Goal: Task Accomplishment & Management: Use online tool/utility

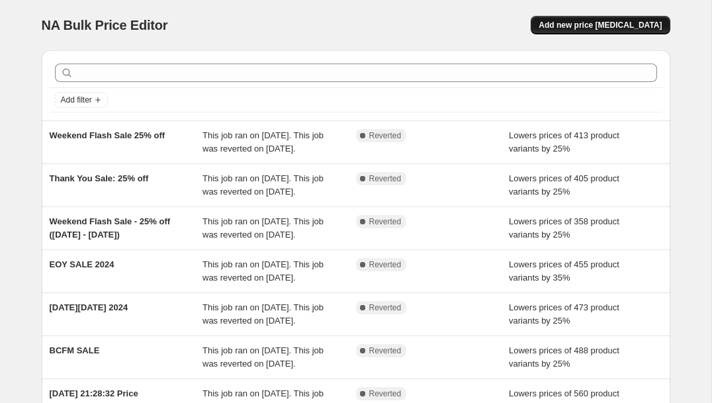
click at [578, 26] on span "Add new price [MEDICAL_DATA]" at bounding box center [600, 25] width 123 height 11
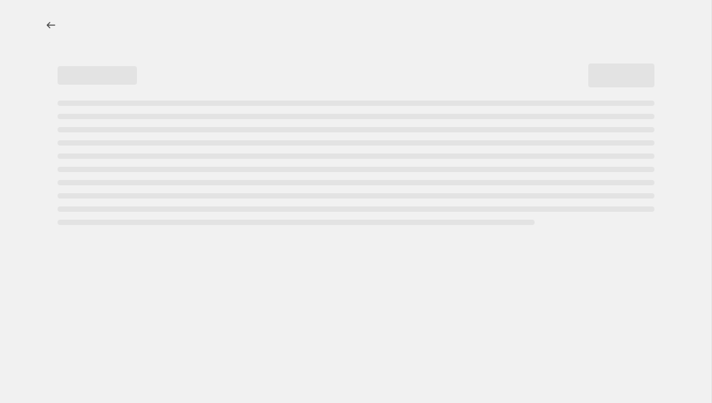
select select "percentage"
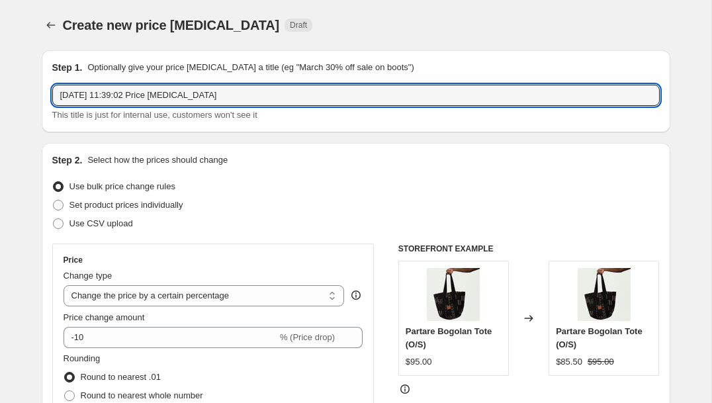
drag, startPoint x: 226, startPoint y: 95, endPoint x: 21, endPoint y: 99, distance: 205.3
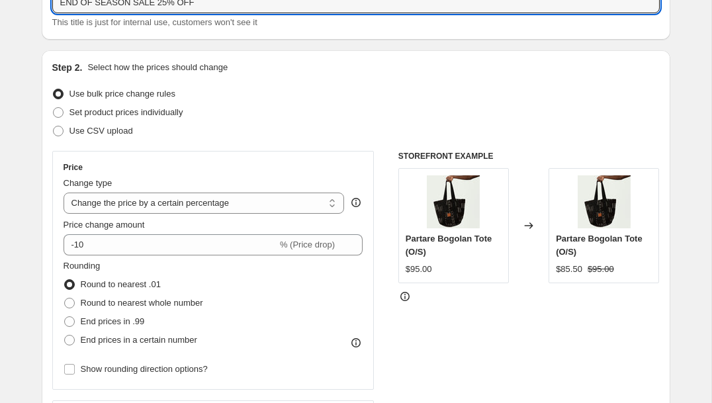
scroll to position [93, 0]
type input "END OF SEASON SALE 25% OFF"
click at [328, 203] on select "Change the price to a certain amount Change the price by a certain amount Chang…" at bounding box center [204, 202] width 281 height 21
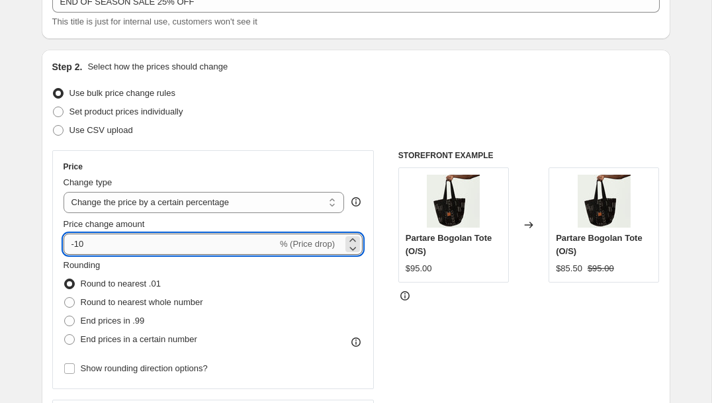
click at [269, 245] on input "-10" at bounding box center [171, 244] width 214 height 21
click at [351, 240] on icon at bounding box center [352, 240] width 13 height 13
click at [353, 248] on icon at bounding box center [352, 248] width 13 height 13
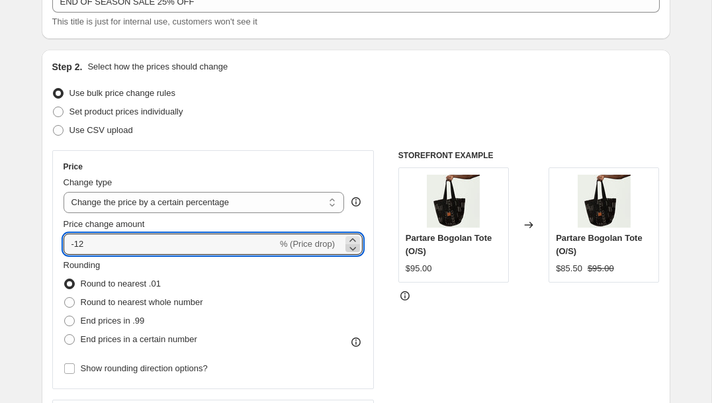
click at [353, 248] on icon at bounding box center [352, 248] width 13 height 13
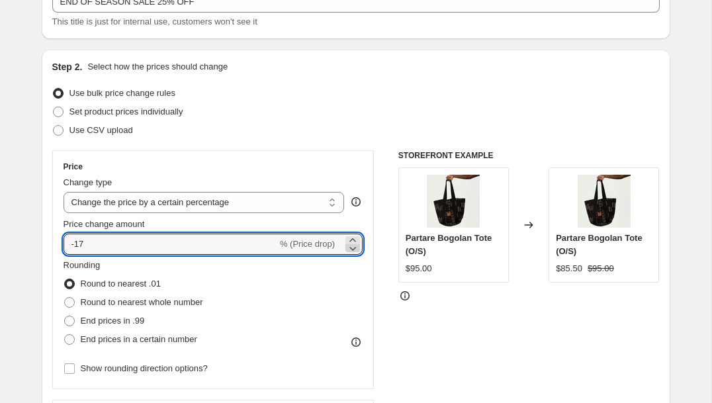
click at [353, 248] on icon at bounding box center [352, 248] width 13 height 13
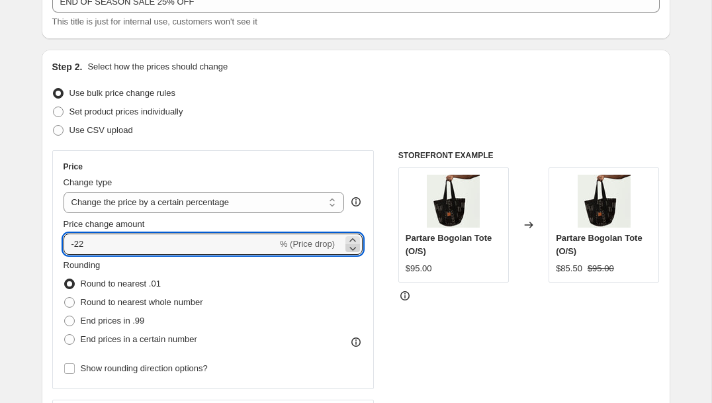
click at [353, 248] on icon at bounding box center [352, 248] width 13 height 13
type input "-25"
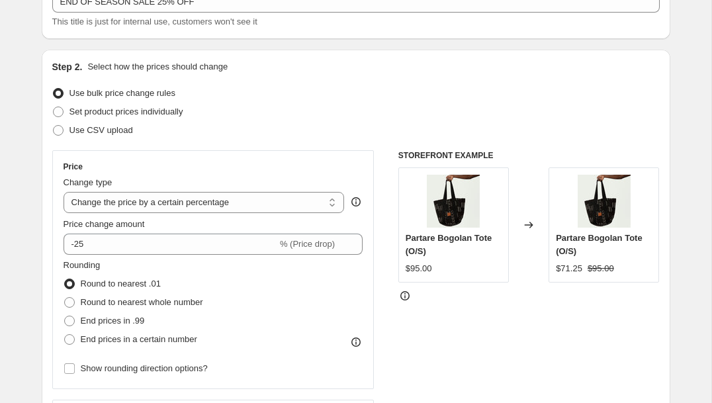
click at [281, 324] on div "Rounding Round to nearest .01 Round to nearest whole number End prices in .99 E…" at bounding box center [214, 304] width 300 height 90
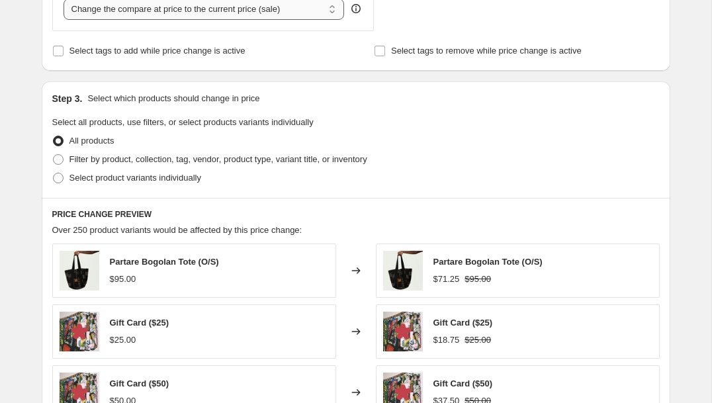
scroll to position [538, 0]
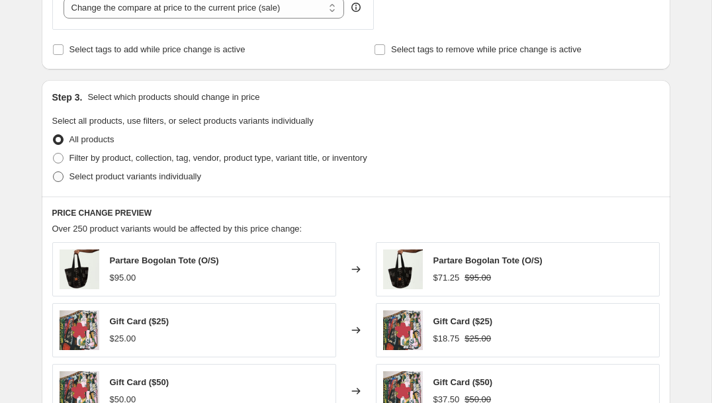
click at [61, 178] on span at bounding box center [58, 176] width 11 height 11
click at [54, 172] on input "Select product variants individually" at bounding box center [53, 171] width 1 height 1
radio input "true"
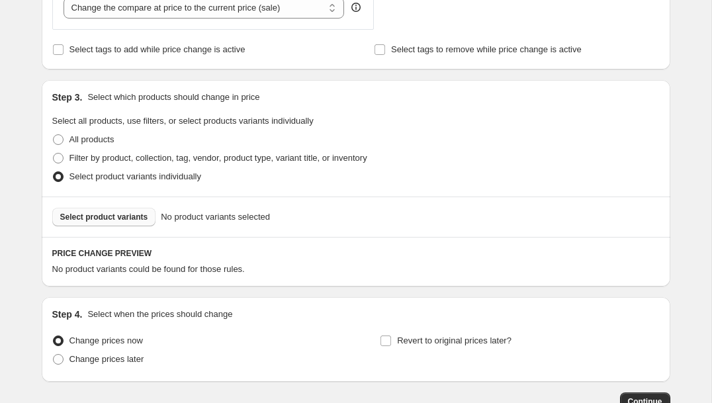
click at [116, 216] on span "Select product variants" at bounding box center [104, 217] width 88 height 11
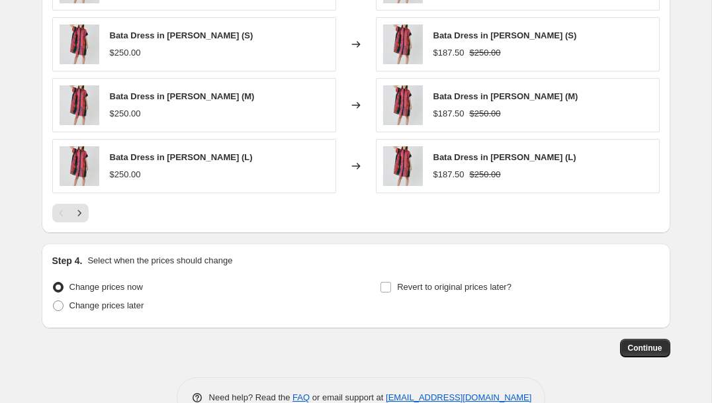
scroll to position [960, 0]
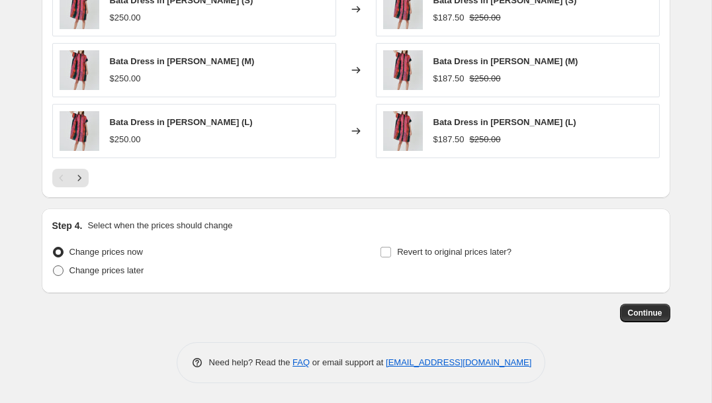
click at [58, 271] on span at bounding box center [58, 270] width 11 height 11
click at [54, 266] on input "Change prices later" at bounding box center [53, 265] width 1 height 1
radio input "true"
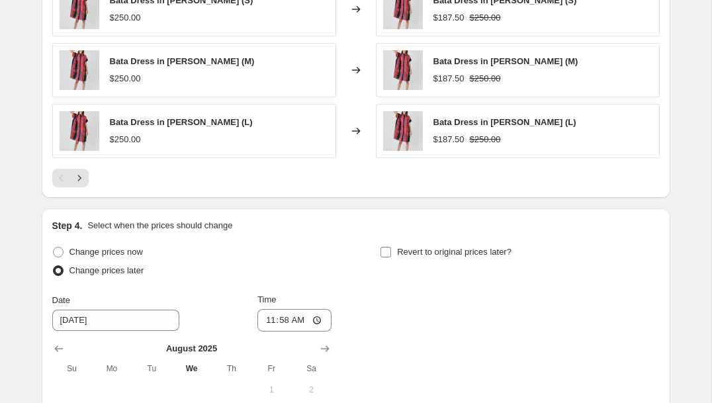
click at [387, 252] on input "Revert to original prices later?" at bounding box center [386, 252] width 11 height 11
checkbox input "true"
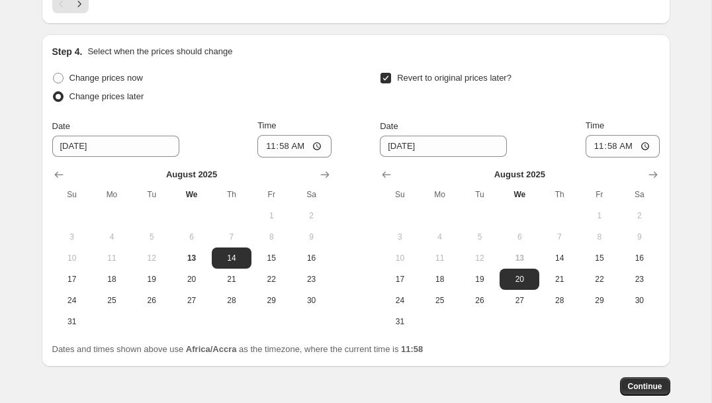
scroll to position [1138, 0]
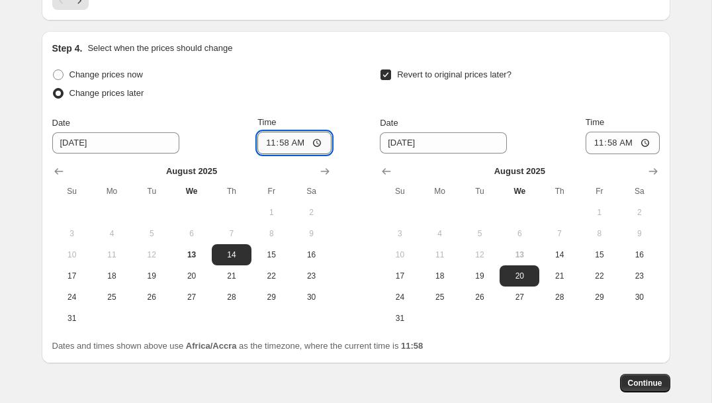
click at [316, 142] on input "11:58" at bounding box center [294, 143] width 74 height 23
type input "14:00"
click at [496, 116] on div "Date [DATE] Time 11:58" at bounding box center [519, 135] width 279 height 38
click at [635, 281] on button "23" at bounding box center [640, 275] width 40 height 21
type input "[DATE]"
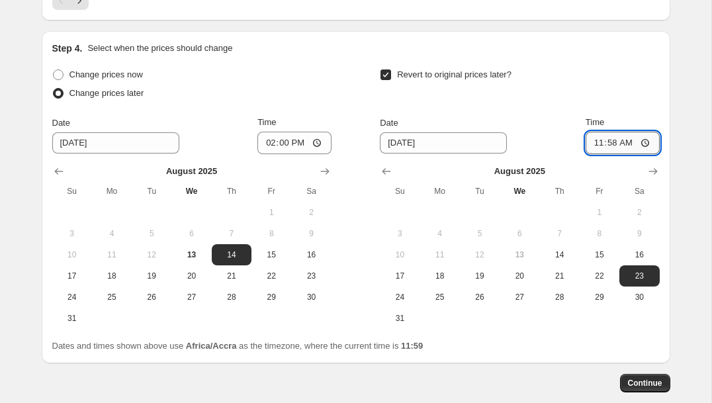
click at [642, 146] on input "11:58" at bounding box center [623, 143] width 74 height 23
type input "06:00"
click at [647, 62] on div "Step 4. Select when the prices should change Change prices now Change prices la…" at bounding box center [356, 197] width 608 height 311
click at [196, 254] on span "13" at bounding box center [191, 255] width 29 height 11
type input "[DATE]"
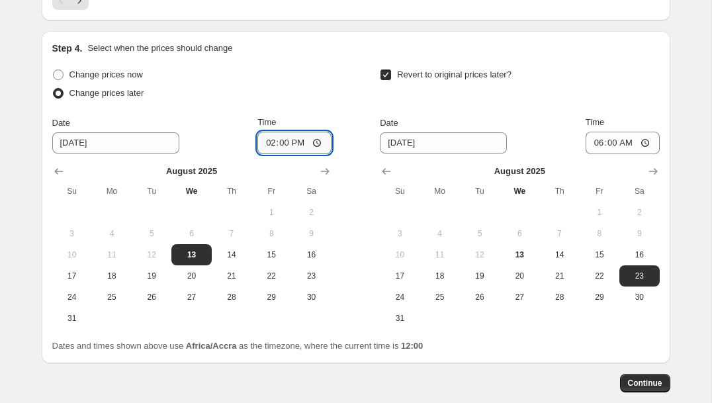
click at [284, 144] on input "14:00" at bounding box center [294, 143] width 74 height 23
click at [270, 145] on input "14:00" at bounding box center [294, 143] width 74 height 23
click at [318, 143] on input "14:00" at bounding box center [294, 143] width 74 height 23
type input "22:00"
click at [316, 73] on div "Change prices now" at bounding box center [191, 75] width 279 height 19
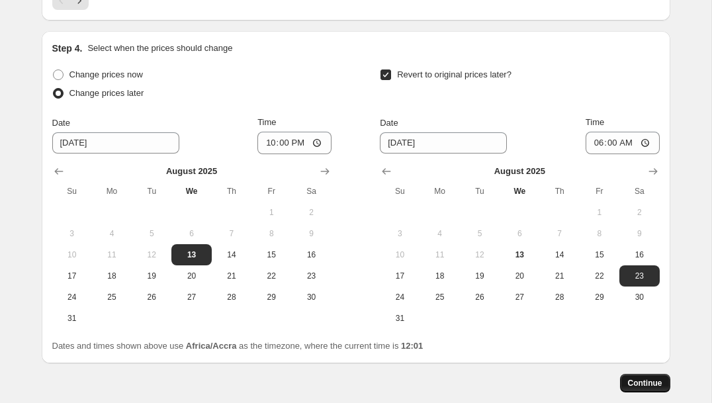
click at [648, 383] on span "Continue" at bounding box center [645, 383] width 34 height 11
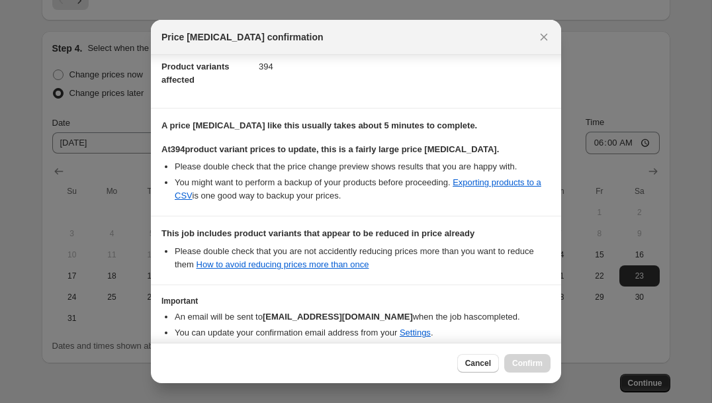
scroll to position [224, 0]
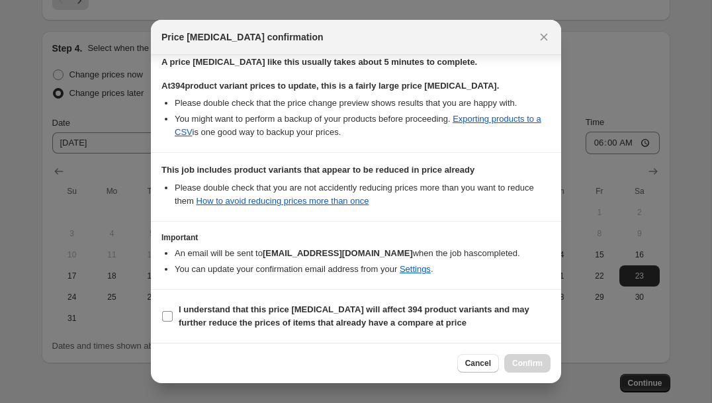
click at [167, 316] on input "I understand that this price [MEDICAL_DATA] will affect 394 product variants an…" at bounding box center [167, 316] width 11 height 11
checkbox input "true"
click at [526, 363] on span "Confirm" at bounding box center [527, 363] width 30 height 11
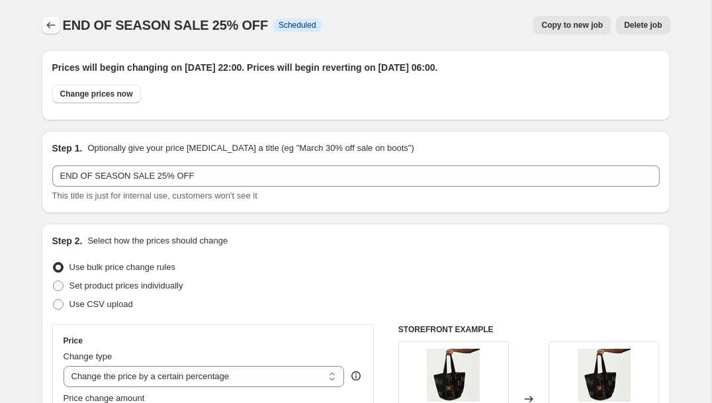
click at [51, 26] on icon "Price change jobs" at bounding box center [50, 25] width 13 height 13
